Goal: Task Accomplishment & Management: Use online tool/utility

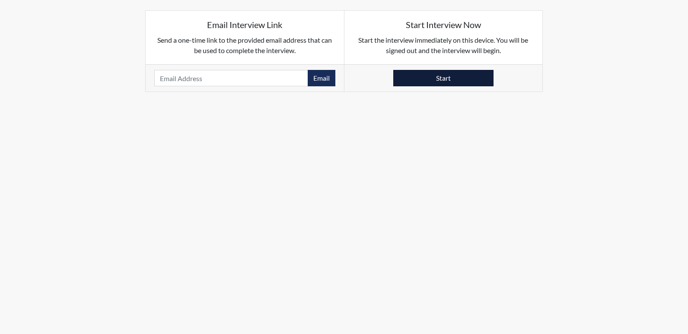
click at [485, 80] on button "Start" at bounding box center [443, 78] width 100 height 16
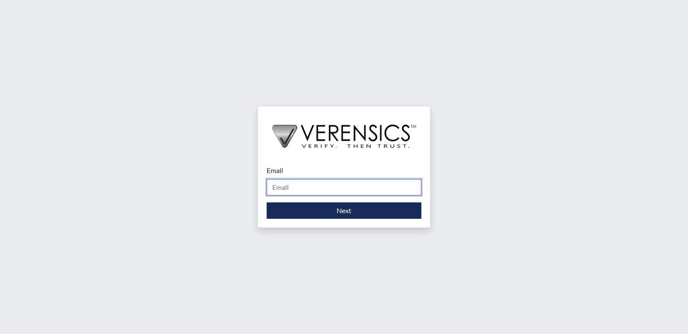
click at [403, 188] on input "Email" at bounding box center [344, 187] width 155 height 16
type input "danyelle.robinson@gdc.ga.gov"
click at [381, 226] on div "Email danyelle.robinson@gdc.ga.gov Please provide your email address. Next" at bounding box center [344, 192] width 172 height 71
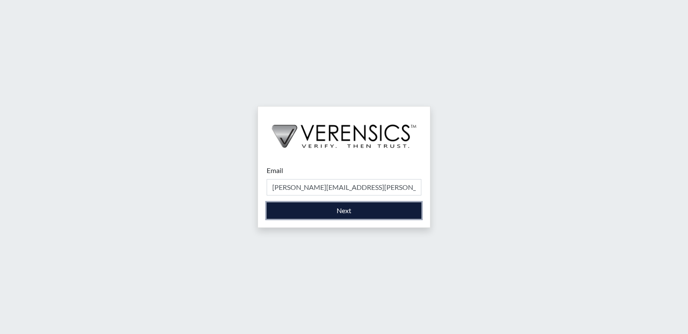
click at [385, 215] on button "Next" at bounding box center [344, 211] width 155 height 16
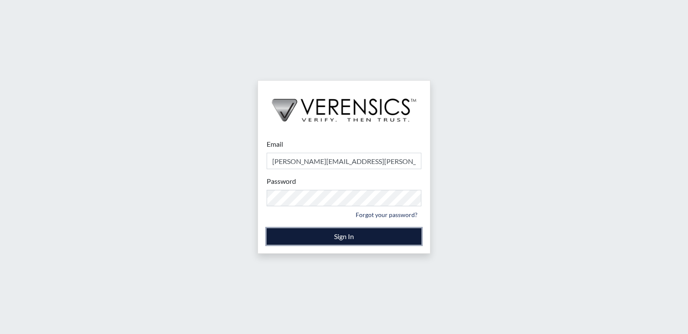
click at [384, 234] on button "Sign In" at bounding box center [344, 237] width 155 height 16
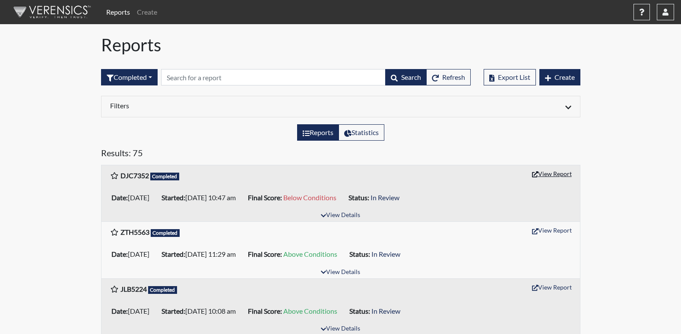
click at [543, 171] on button "View Report" at bounding box center [552, 173] width 48 height 13
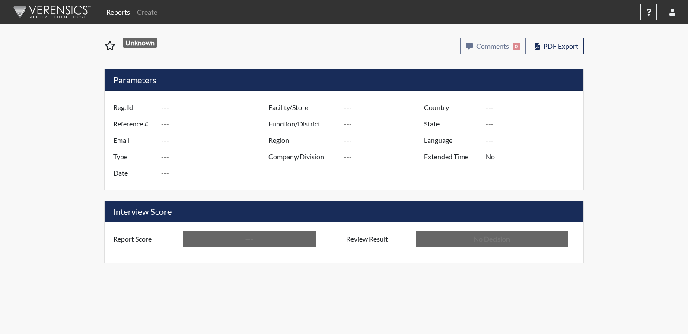
type input "DJC7352"
type input "50756"
type input "---"
type input "Corrections Pre-Employment"
type input "Aug 13, 2025"
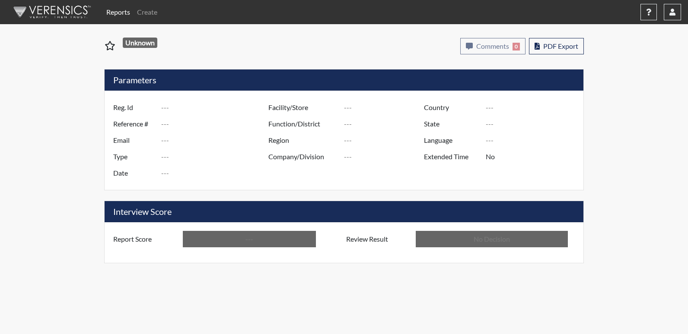
type input "Emanuel PDC"
type input "[GEOGRAPHIC_DATA]"
type input "[US_STATE]"
type input "English"
type input "Below Conditions"
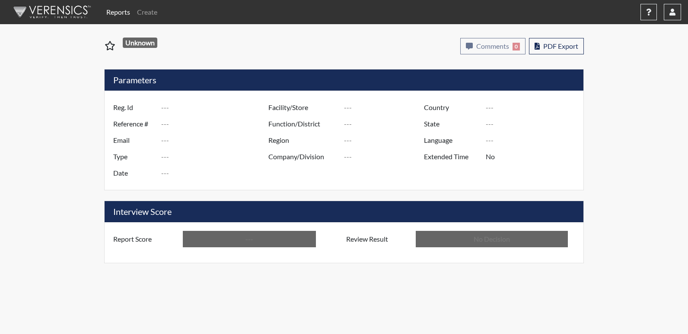
type input "In Review"
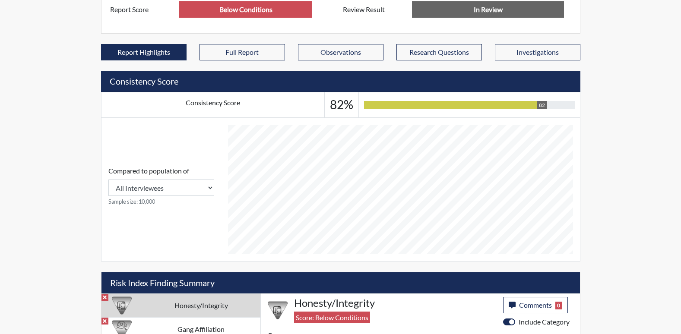
scroll to position [259, 0]
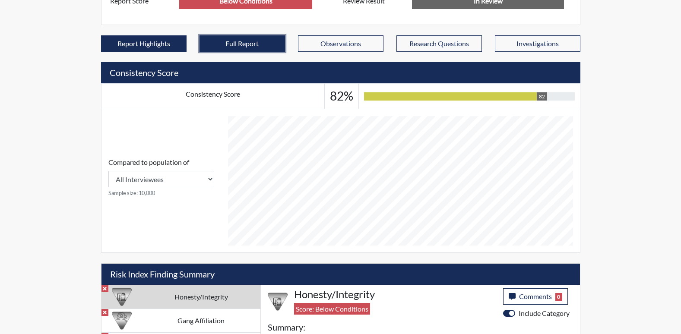
click at [275, 44] on button "Full Report" at bounding box center [243, 43] width 86 height 16
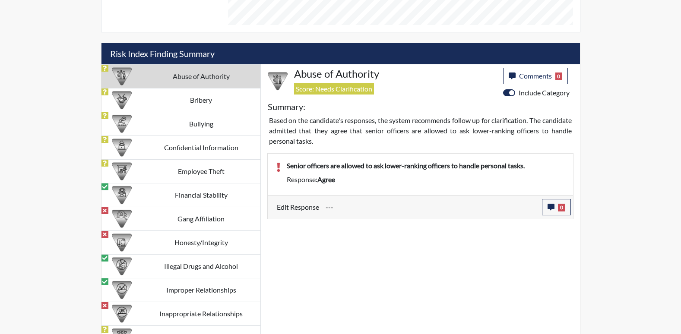
scroll to position [778, 0]
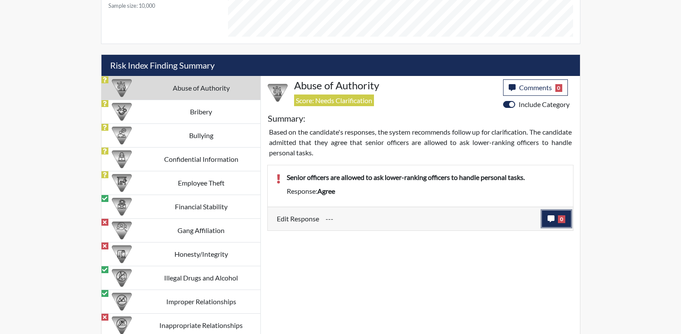
click at [550, 216] on icon "button" at bounding box center [551, 219] width 7 height 7
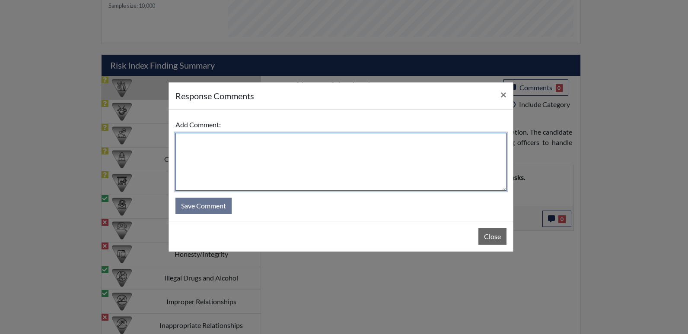
click at [385, 168] on textarea at bounding box center [340, 162] width 331 height 58
type textarea "s"
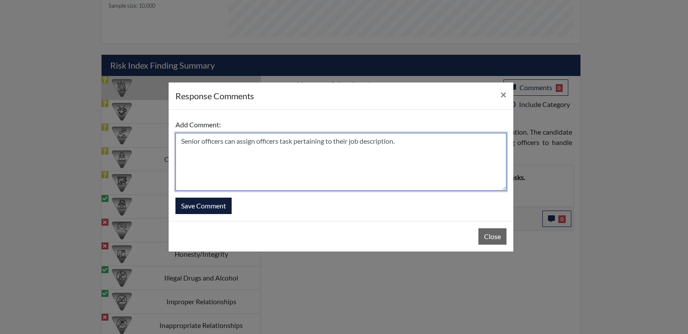
type textarea "Senior officers can assign officers task pertaining to their job description."
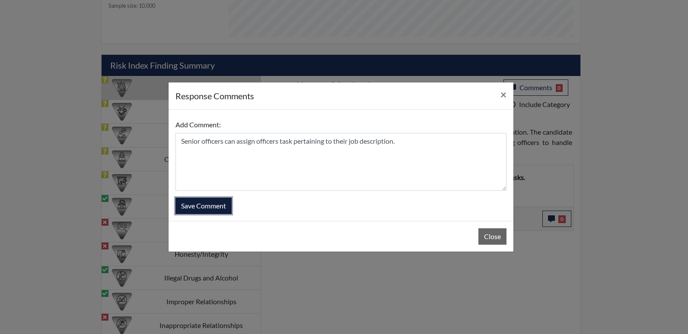
click at [229, 205] on button "Save Comment" at bounding box center [203, 206] width 56 height 16
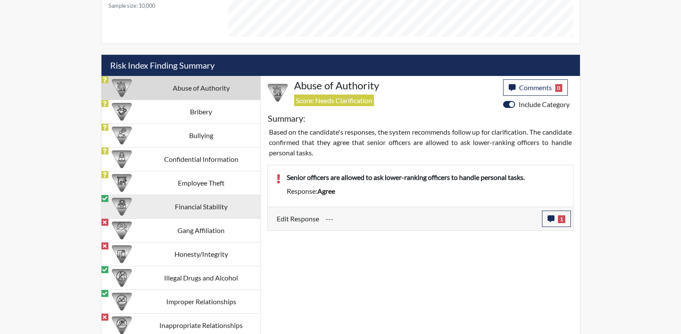
scroll to position [100, 359]
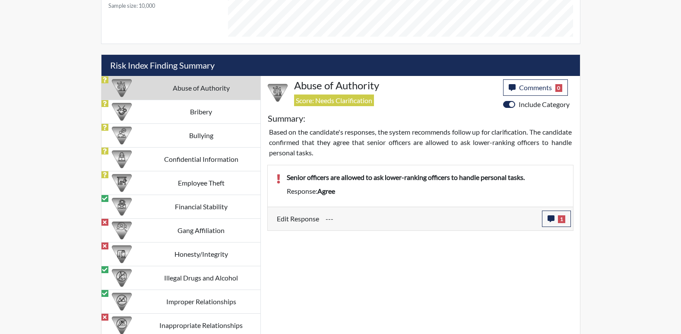
click at [214, 89] on td "Abuse of Authority" at bounding box center [201, 88] width 118 height 24
click at [213, 109] on td "Bribery" at bounding box center [201, 112] width 118 height 24
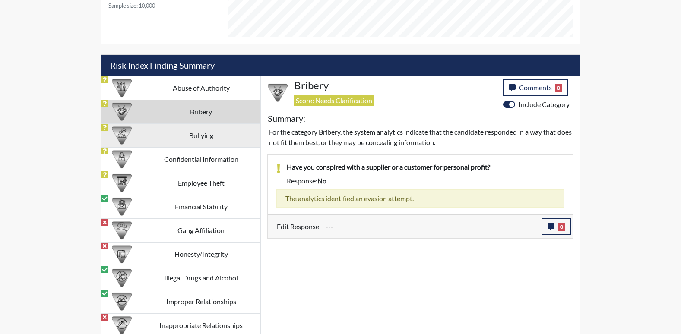
click at [210, 129] on td "Bullying" at bounding box center [201, 136] width 118 height 24
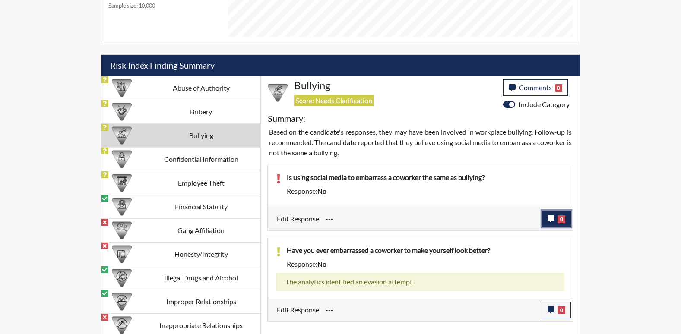
click at [549, 218] on icon "button" at bounding box center [551, 219] width 7 height 7
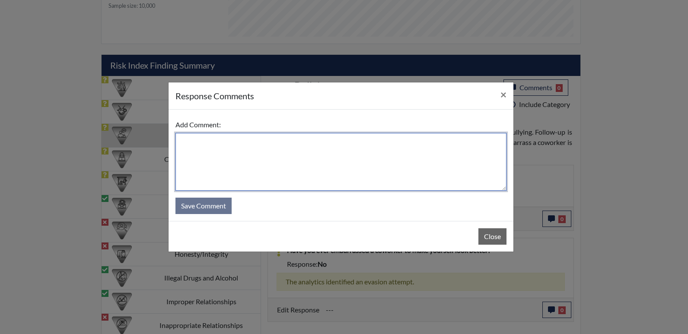
click at [393, 167] on textarea at bounding box center [340, 162] width 331 height 58
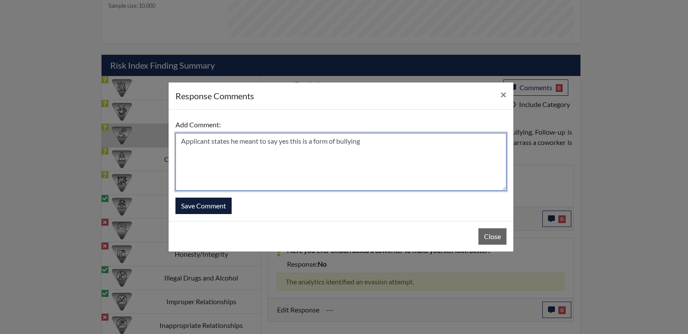
type textarea "Applicant states he meant to say yes this is a form of bullying"
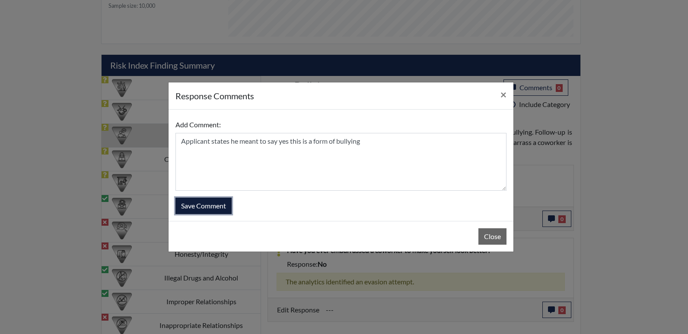
click at [219, 207] on button "Save Comment" at bounding box center [203, 206] width 56 height 16
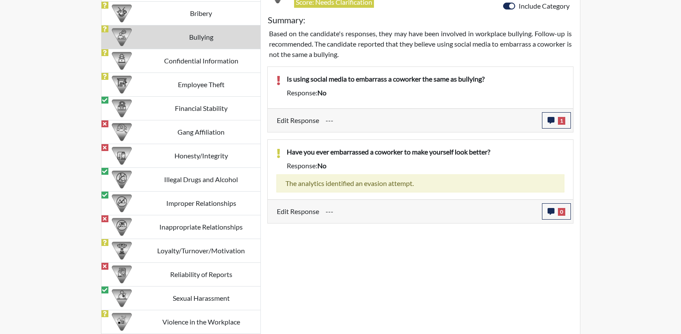
scroll to position [877, 0]
click at [175, 69] on td "Confidential Information" at bounding box center [201, 61] width 118 height 24
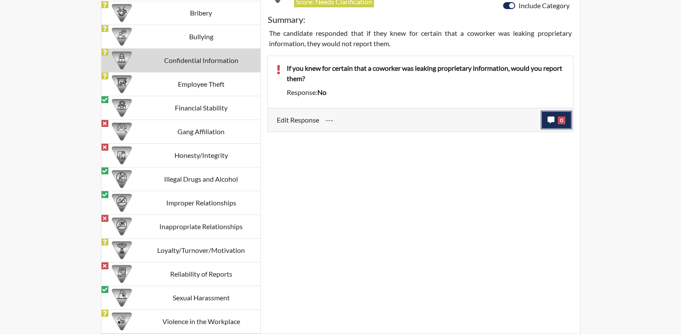
click at [553, 120] on icon "button" at bounding box center [551, 120] width 7 height 7
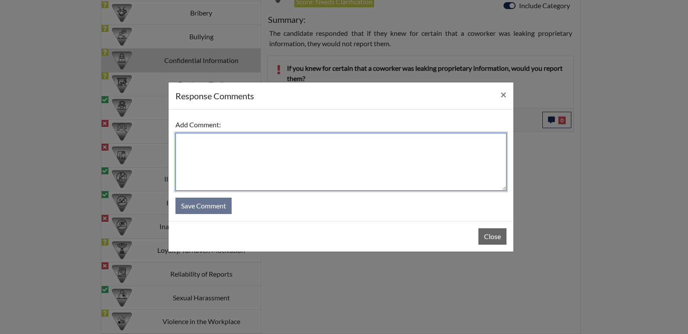
click at [439, 150] on textarea at bounding box center [340, 162] width 331 height 58
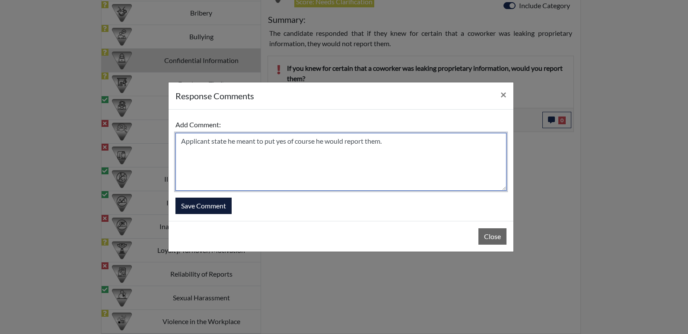
type textarea "Applicant state he meant to put yes of course he would report them."
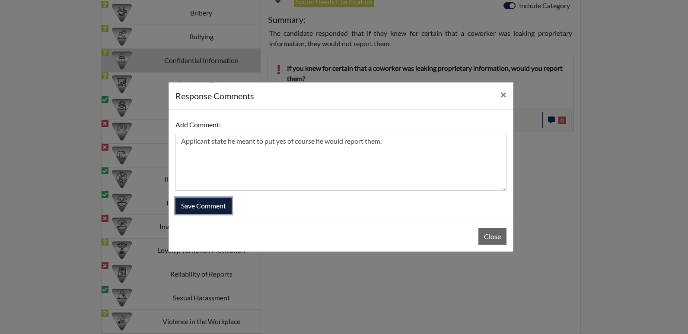
click at [225, 200] on button "Save Comment" at bounding box center [203, 206] width 56 height 16
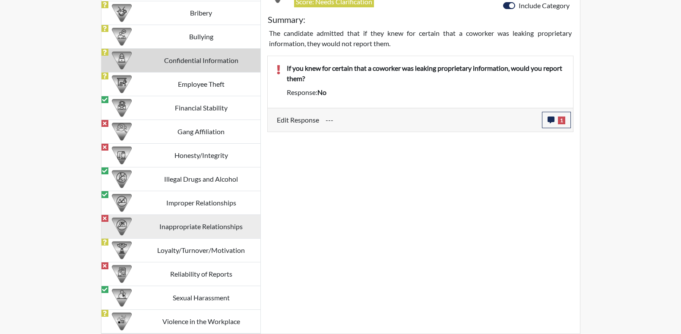
scroll to position [100, 359]
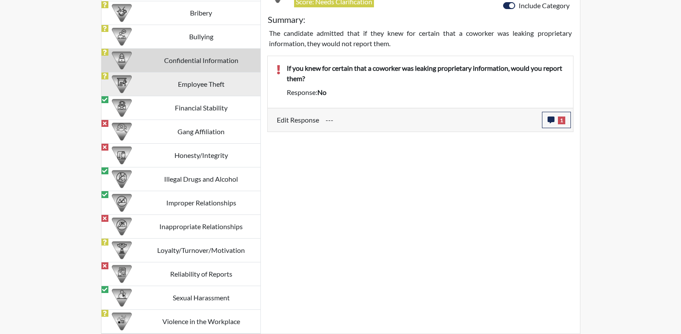
click at [210, 86] on td "Employee Theft" at bounding box center [201, 85] width 118 height 24
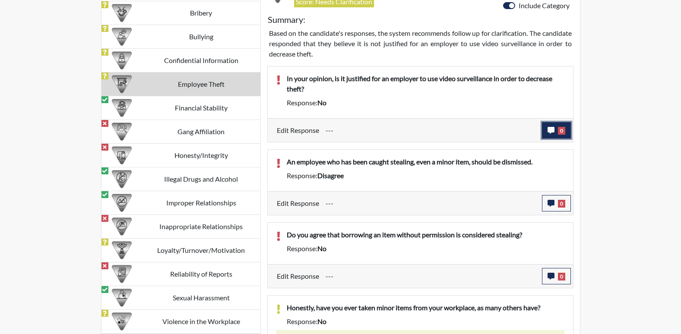
click at [552, 133] on icon "button" at bounding box center [551, 130] width 7 height 7
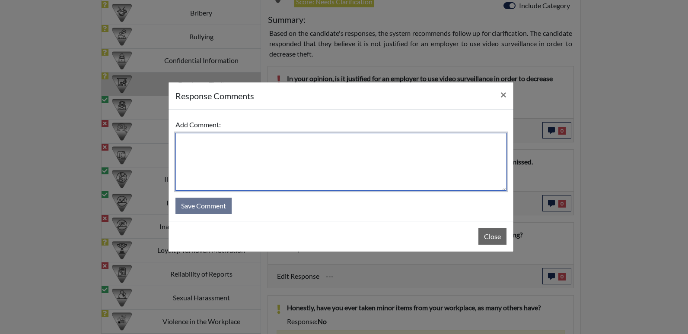
click at [361, 149] on textarea at bounding box center [340, 162] width 331 height 58
type textarea "a"
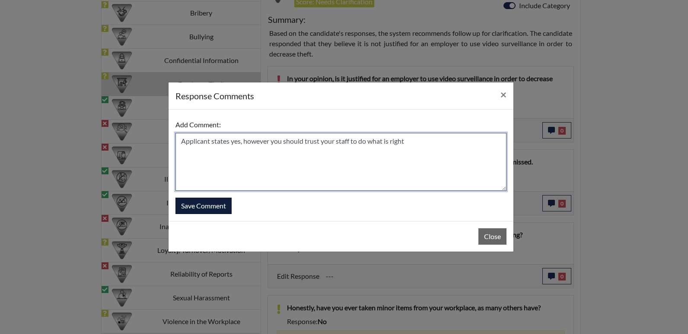
type textarea "Applicant states yes, however you should trust your staff to do what is right"
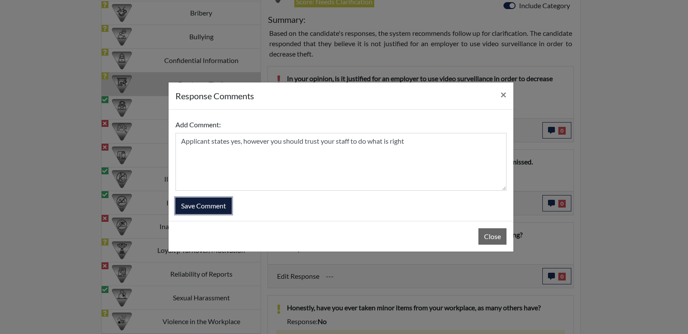
click at [212, 210] on button "Save Comment" at bounding box center [203, 206] width 56 height 16
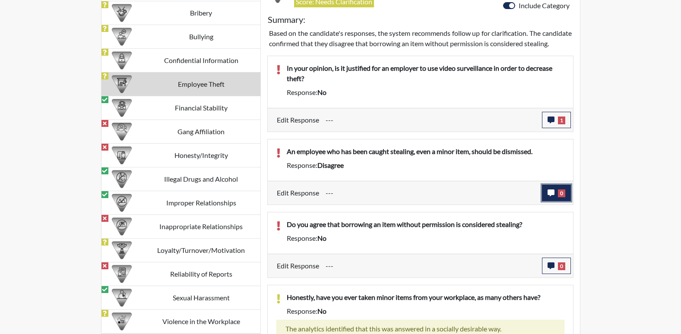
click at [548, 197] on icon "button" at bounding box center [551, 193] width 7 height 7
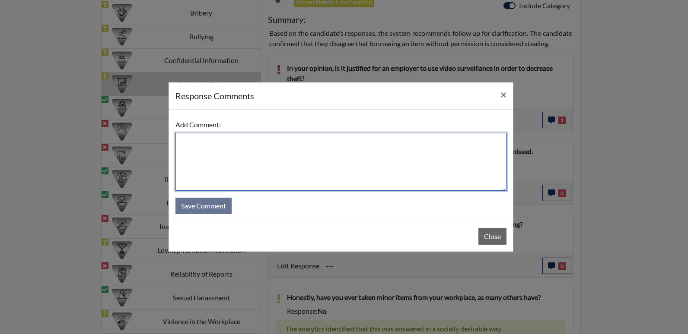
click at [421, 167] on textarea at bounding box center [340, 162] width 331 height 58
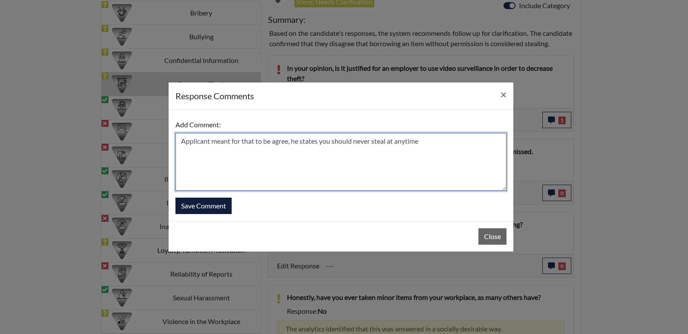
type textarea "Applicant meant for that to be agree, he states you should never steal at anyti…"
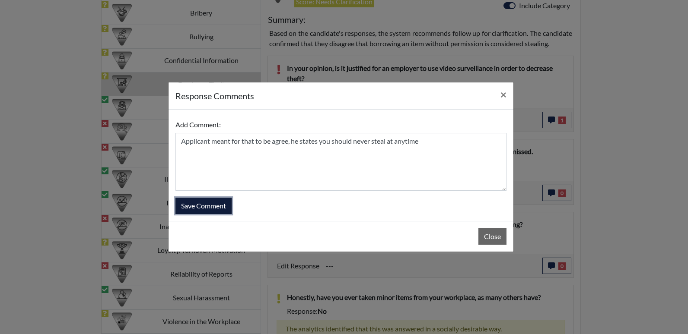
click at [196, 206] on button "Save Comment" at bounding box center [203, 206] width 56 height 16
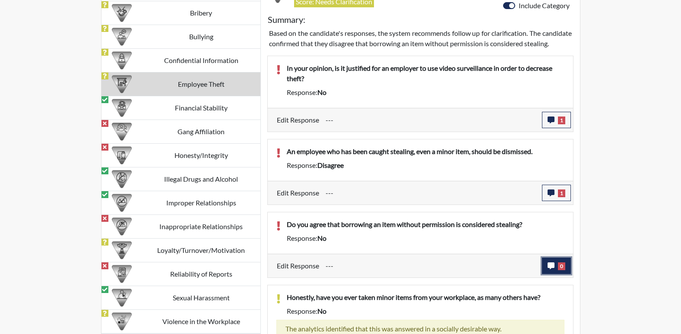
click at [552, 270] on icon "button" at bounding box center [551, 266] width 7 height 7
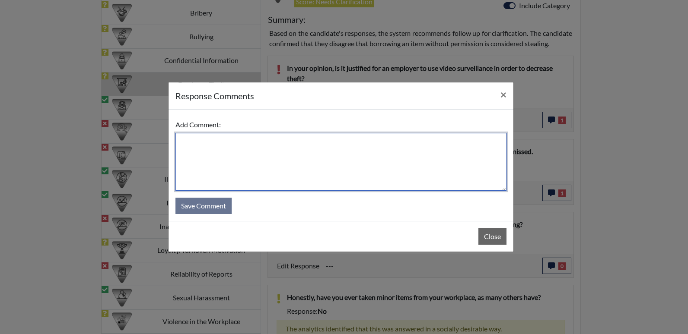
click at [369, 159] on textarea at bounding box center [340, 162] width 331 height 58
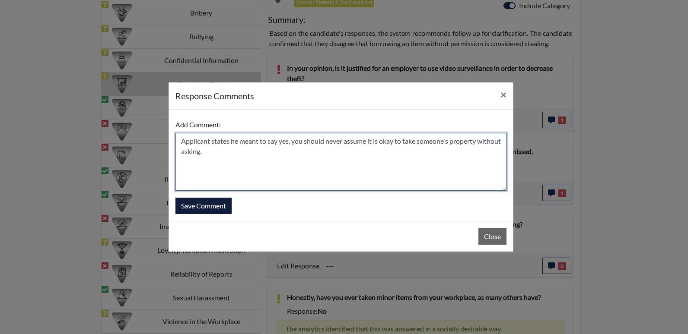
type textarea "Applicant states he meant to say yes, you should never assume it is okay to tak…"
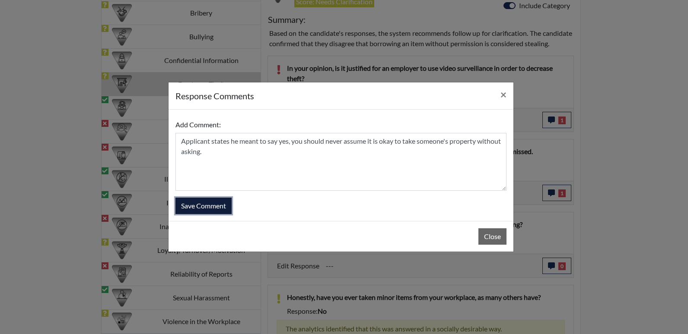
click at [209, 209] on button "Save Comment" at bounding box center [203, 206] width 56 height 16
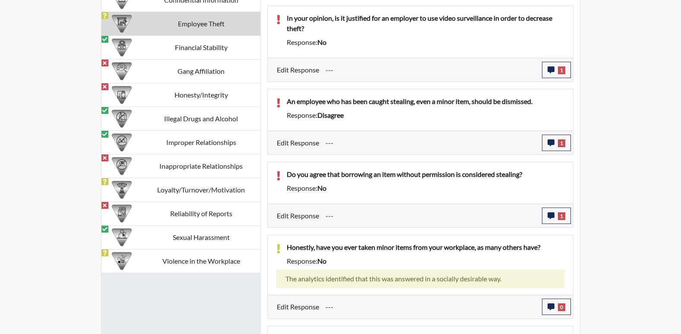
scroll to position [932, 0]
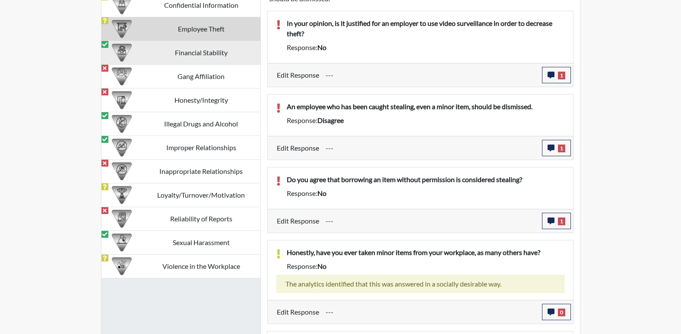
click at [239, 58] on td "Financial Stability" at bounding box center [201, 53] width 118 height 24
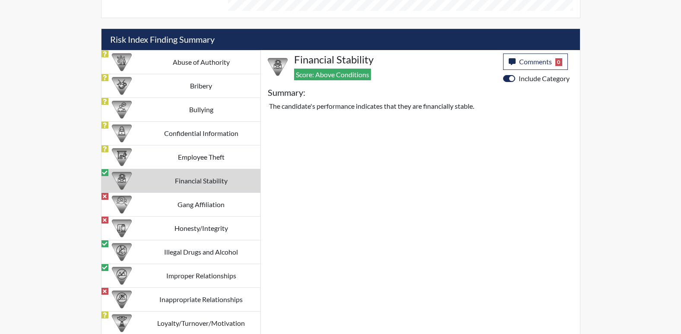
scroll to position [877, 0]
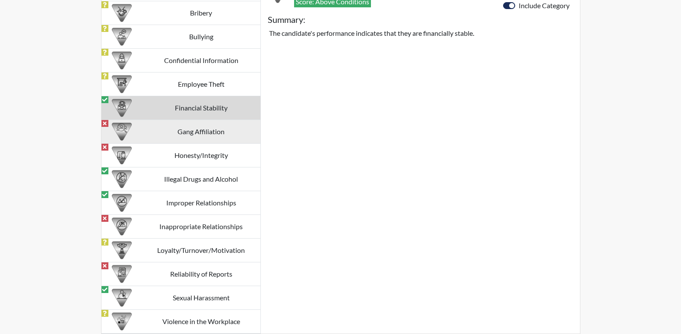
click at [218, 130] on td "Gang Affiliation" at bounding box center [201, 132] width 118 height 24
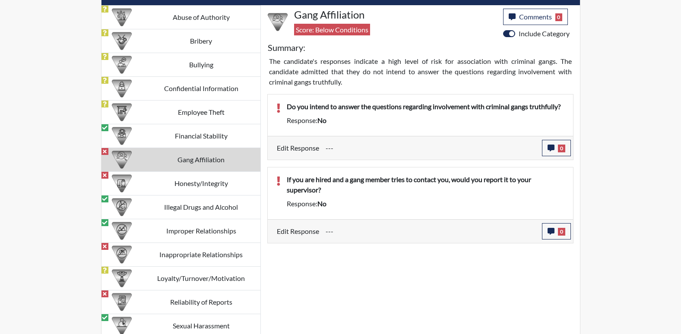
scroll to position [833, 0]
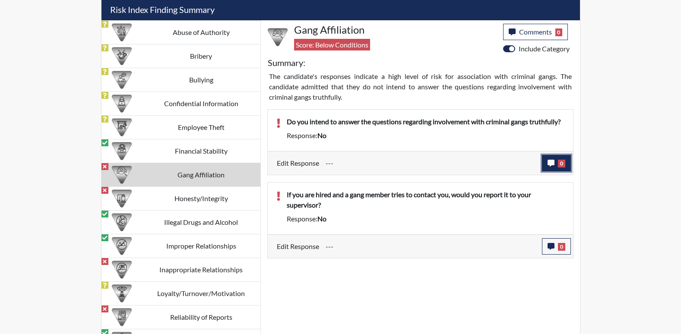
click at [552, 161] on icon "button" at bounding box center [551, 163] width 7 height 7
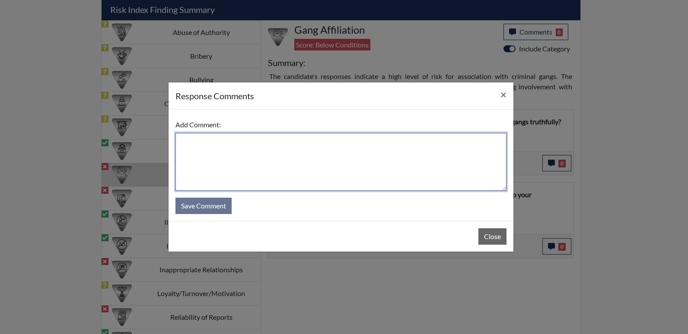
click at [324, 152] on textarea at bounding box center [340, 162] width 331 height 58
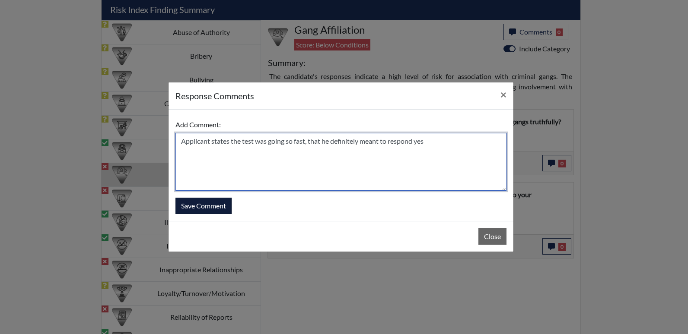
type textarea "Applicant states the test was going so fast, that he definitely meant to respon…"
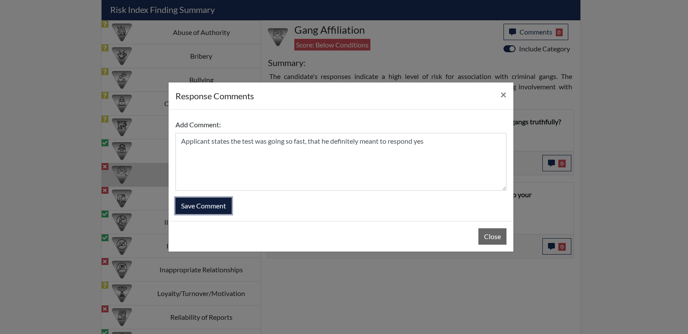
click at [215, 202] on button "Save Comment" at bounding box center [203, 206] width 56 height 16
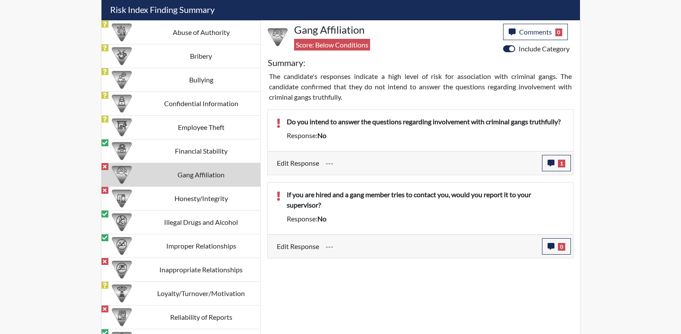
scroll to position [100, 359]
click at [550, 246] on icon "button" at bounding box center [551, 246] width 7 height 7
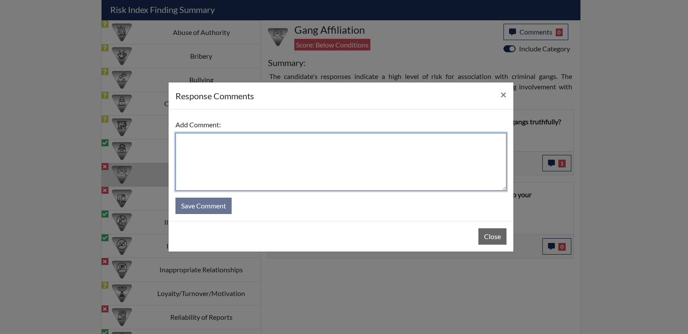
click at [397, 175] on textarea at bounding box center [340, 162] width 331 height 58
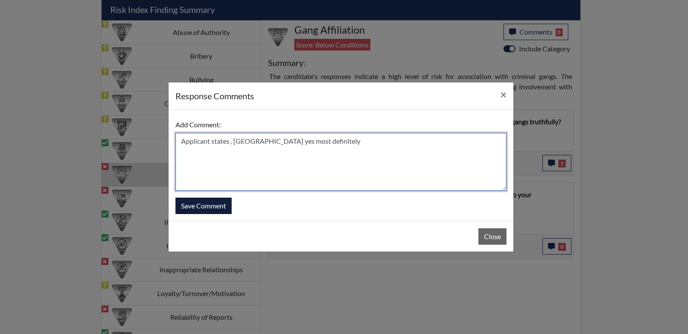
type textarea "Applicant states , oh yes most definitely"
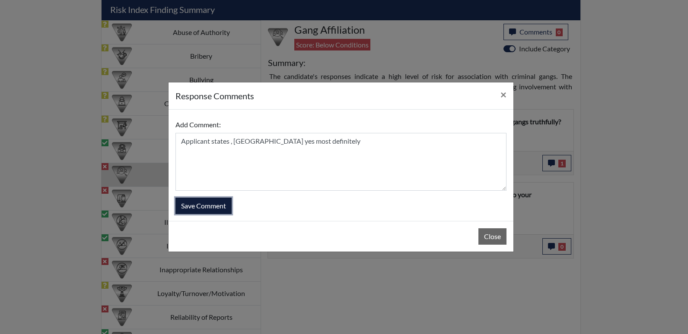
click at [207, 206] on button "Save Comment" at bounding box center [203, 206] width 56 height 16
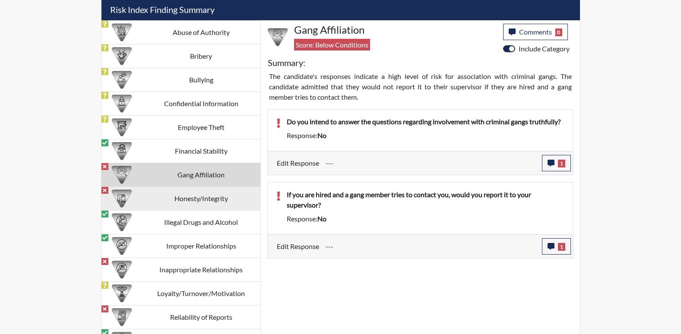
click at [206, 194] on td "Honesty/Integrity" at bounding box center [201, 199] width 118 height 24
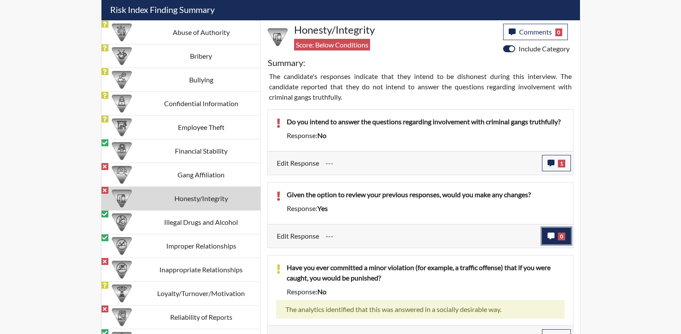
click at [550, 232] on button "0" at bounding box center [556, 236] width 29 height 16
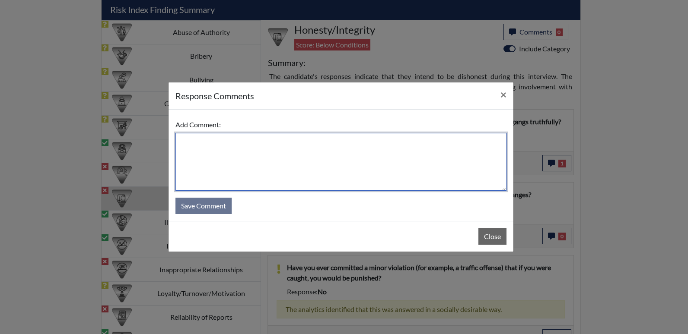
click at [347, 144] on textarea at bounding box center [340, 162] width 331 height 58
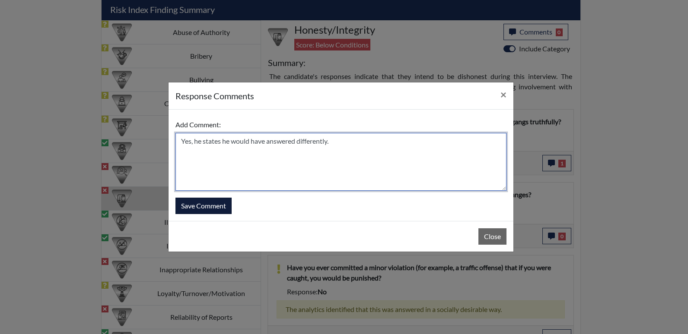
type textarea "Yes, he states he would have answered differently."
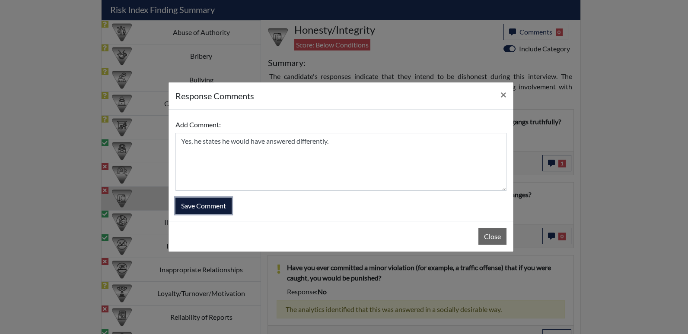
click at [209, 205] on button "Save Comment" at bounding box center [203, 206] width 56 height 16
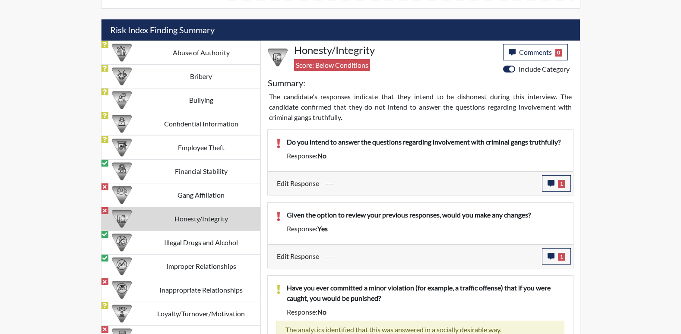
scroll to position [830, 0]
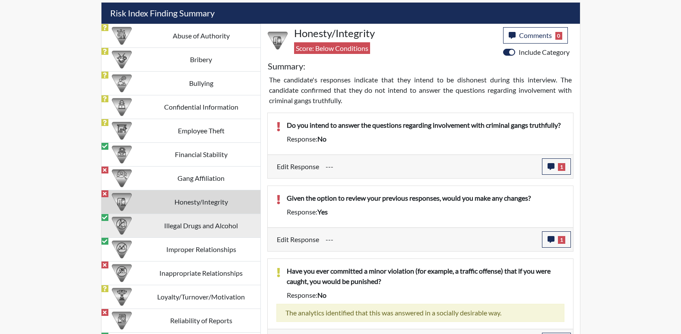
click at [240, 223] on td "Illegal Drugs and Alcohol" at bounding box center [201, 226] width 118 height 24
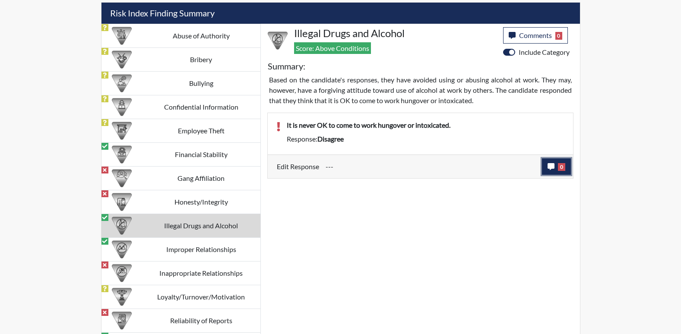
click at [543, 165] on button "0" at bounding box center [556, 167] width 29 height 16
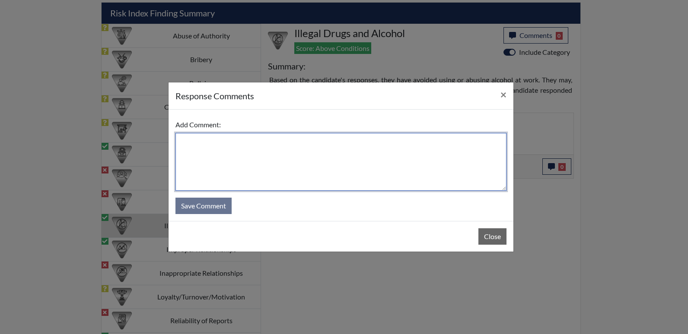
click at [338, 140] on textarea at bounding box center [340, 162] width 331 height 58
type textarea "Applicant states this is never okay"
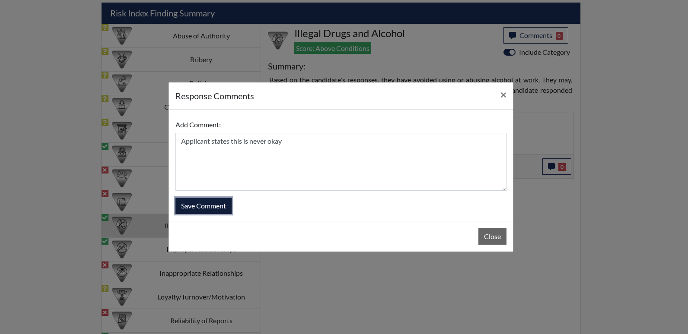
click at [217, 210] on button "Save Comment" at bounding box center [203, 206] width 56 height 16
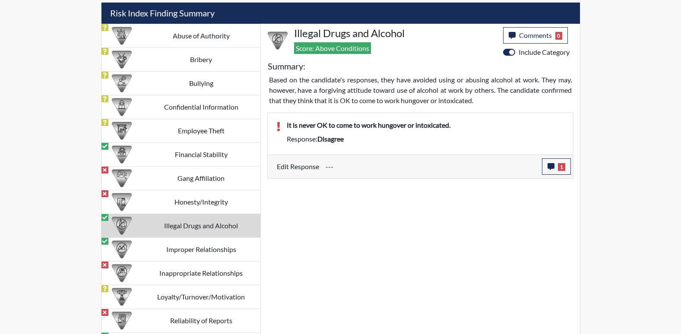
scroll to position [100, 359]
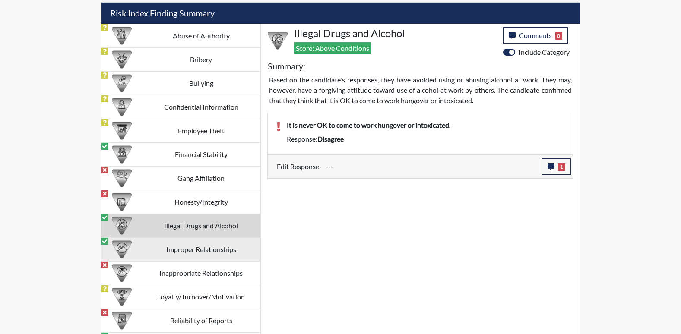
click at [206, 255] on td "Improper Relationships" at bounding box center [201, 250] width 118 height 24
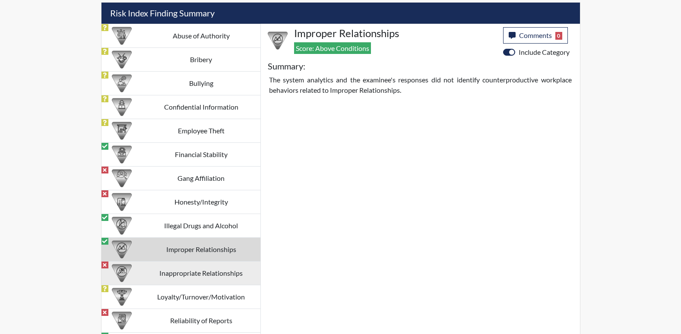
click at [202, 270] on td "Inappropriate Relationships" at bounding box center [201, 274] width 118 height 24
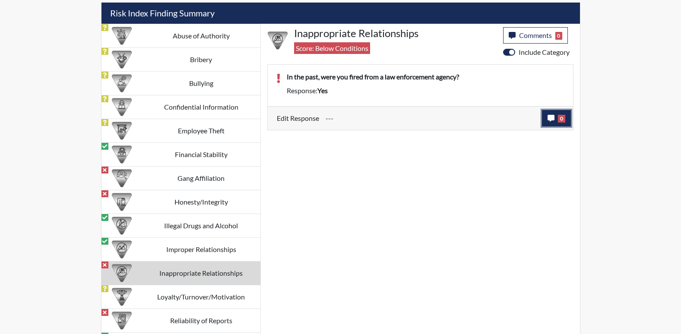
click at [554, 124] on button "0" at bounding box center [556, 118] width 29 height 16
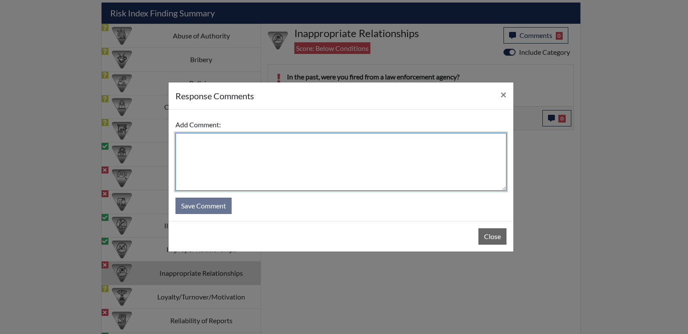
click at [366, 156] on textarea at bounding box center [340, 162] width 331 height 58
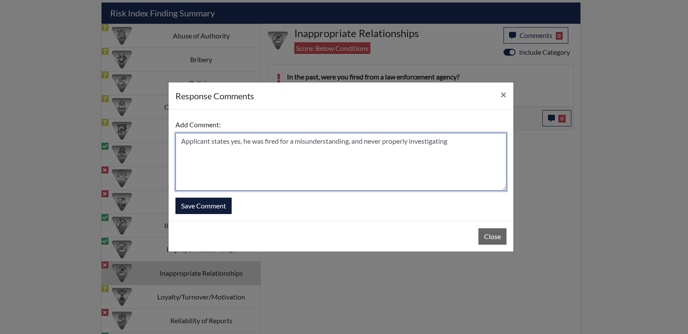
type textarea "Applicant states yes, he was fired for a misunderstanding, and never properly i…"
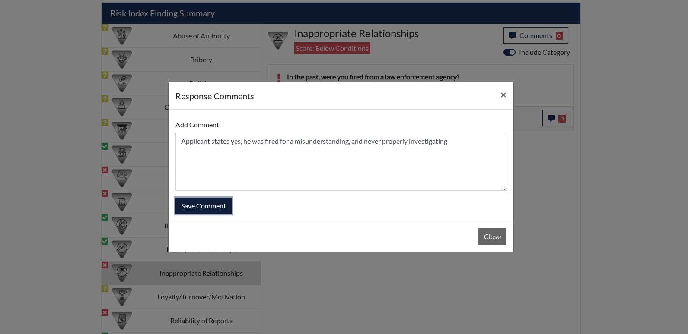
click at [223, 201] on button "Save Comment" at bounding box center [203, 206] width 56 height 16
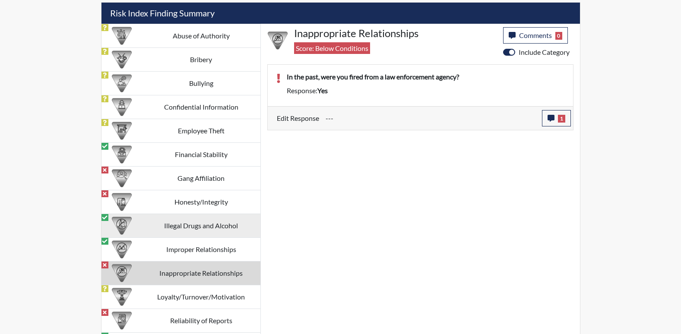
click at [219, 229] on td "Illegal Drugs and Alcohol" at bounding box center [201, 226] width 118 height 24
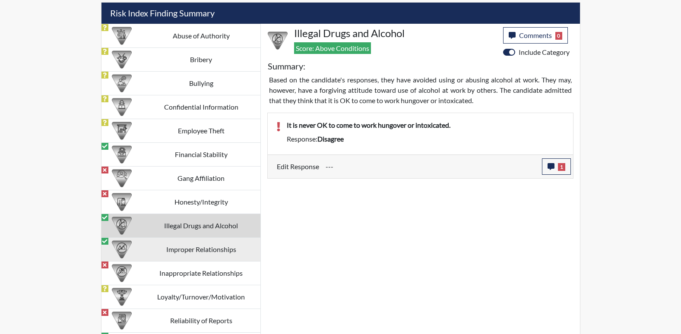
click at [223, 248] on td "Improper Relationships" at bounding box center [201, 250] width 118 height 24
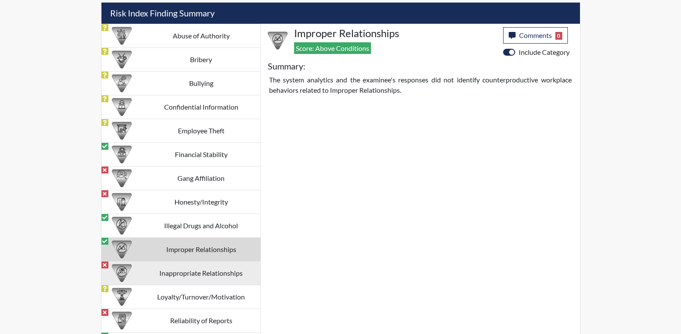
click at [218, 277] on td "Inappropriate Relationships" at bounding box center [201, 274] width 118 height 24
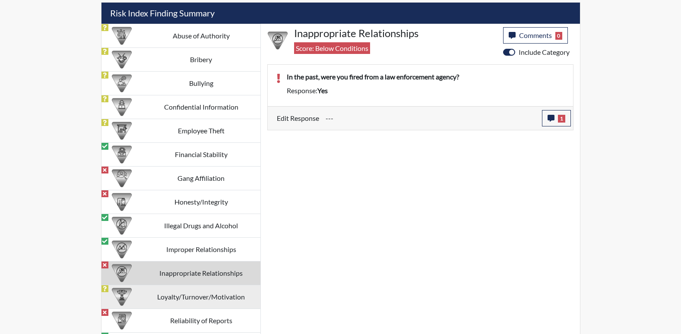
click at [192, 302] on td "Loyalty/Turnover/Motivation" at bounding box center [201, 298] width 118 height 24
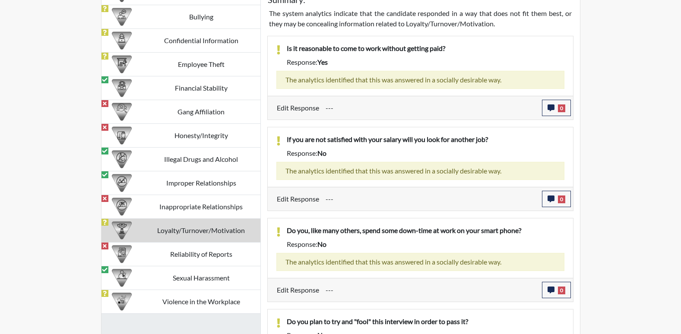
scroll to position [879, 0]
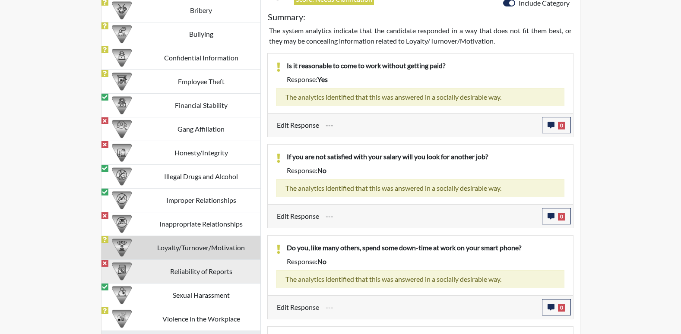
click at [238, 270] on td "Reliability of Reports" at bounding box center [201, 272] width 118 height 24
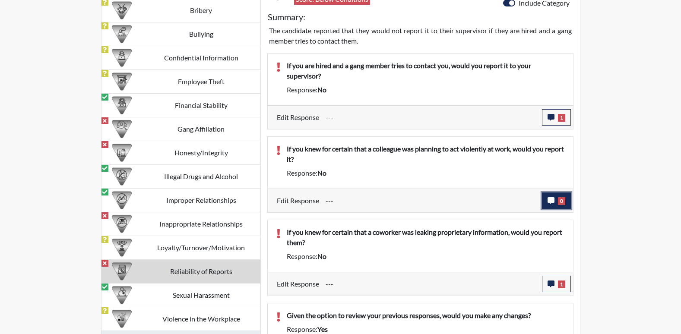
click at [550, 200] on icon "button" at bounding box center [551, 200] width 7 height 7
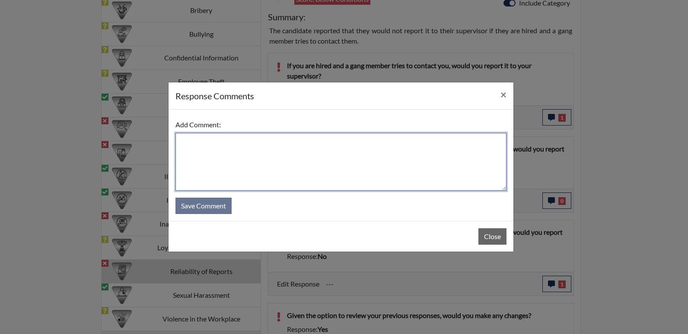
click at [389, 153] on textarea at bounding box center [340, 162] width 331 height 58
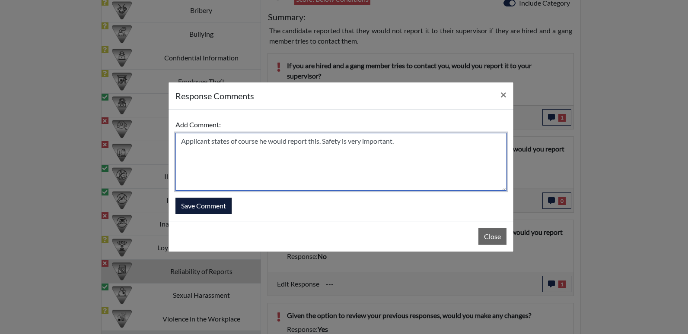
type textarea "Applicant states of course he would report this. Safety is very important."
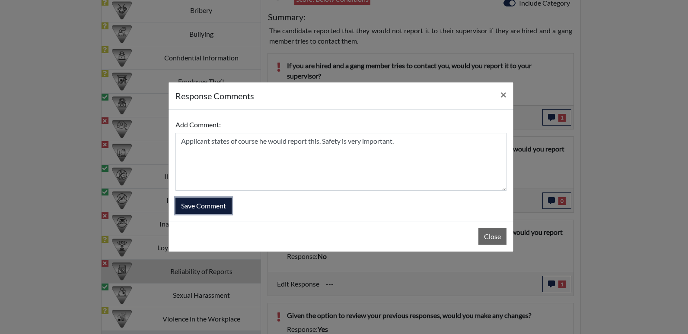
click at [228, 203] on button "Save Comment" at bounding box center [203, 206] width 56 height 16
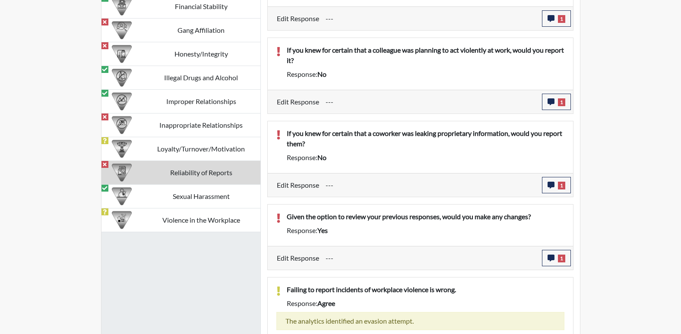
scroll to position [963, 0]
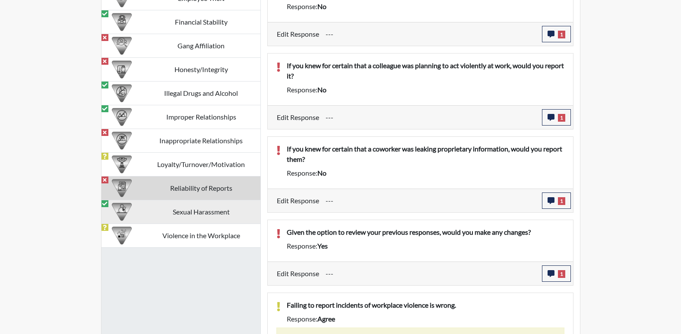
click at [238, 209] on td "Sexual Harassment" at bounding box center [201, 212] width 118 height 24
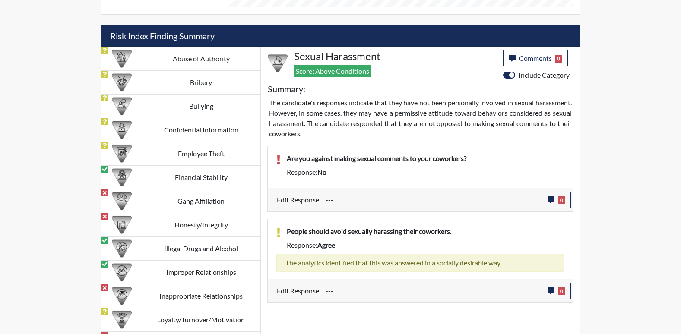
scroll to position [790, 0]
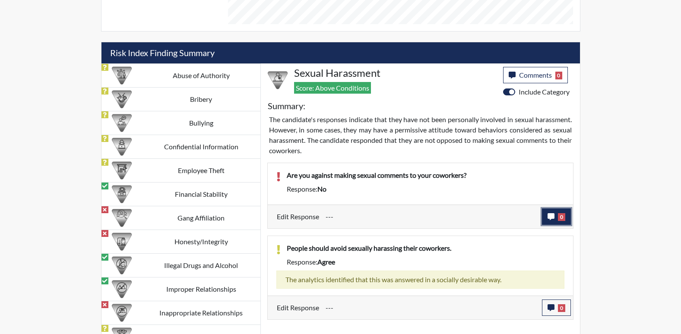
click at [562, 214] on span "0" at bounding box center [561, 217] width 7 height 8
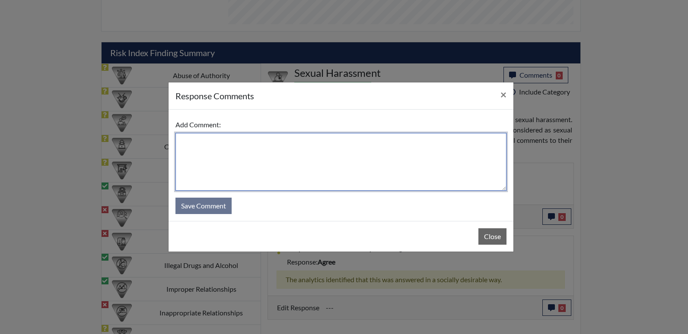
click at [334, 163] on textarea at bounding box center [340, 162] width 331 height 58
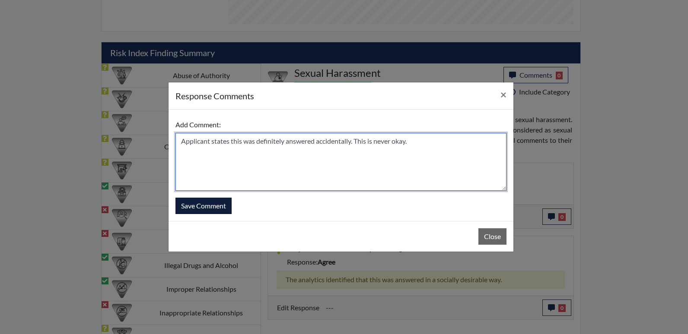
type textarea "Applicant states this was definitely answered accidentally. This is never okay."
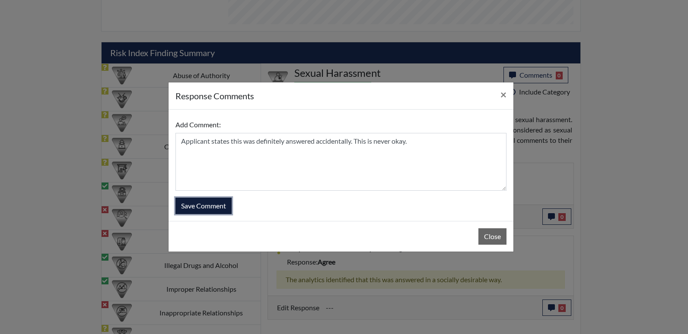
click at [222, 213] on button "Save Comment" at bounding box center [203, 206] width 56 height 16
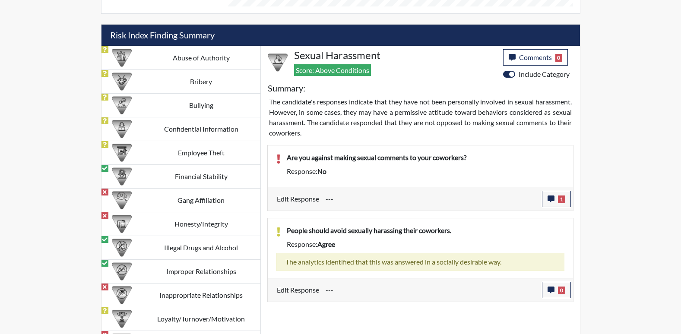
scroll to position [877, 0]
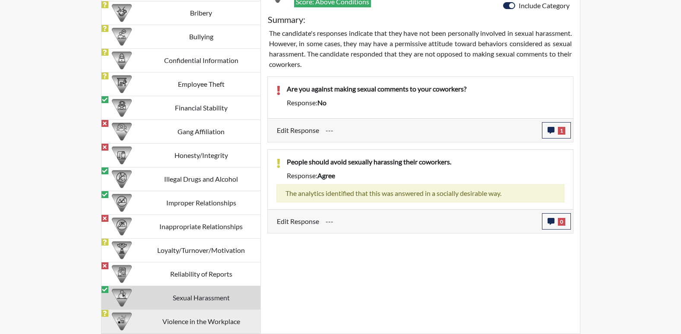
click at [212, 319] on td "Violence in the Workplace" at bounding box center [201, 322] width 118 height 24
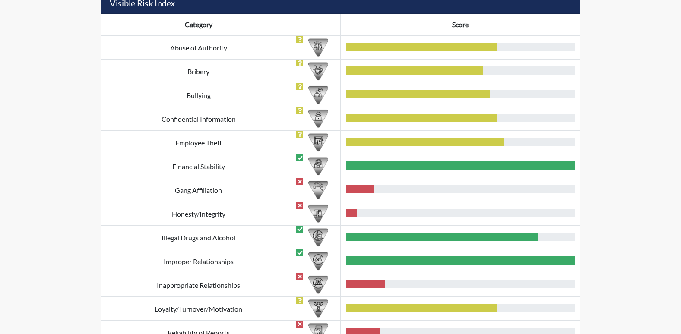
scroll to position [315, 0]
